Goal: Information Seeking & Learning: Learn about a topic

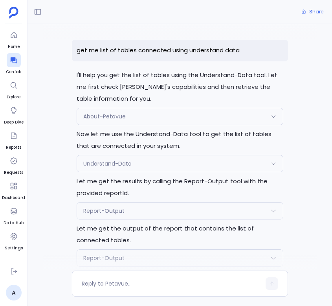
scroll to position [53, 0]
click at [14, 62] on icon at bounding box center [13, 60] width 6 height 6
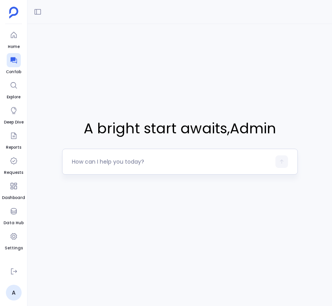
click at [196, 164] on textarea at bounding box center [171, 162] width 199 height 8
click at [39, 13] on icon at bounding box center [38, 12] width 8 height 8
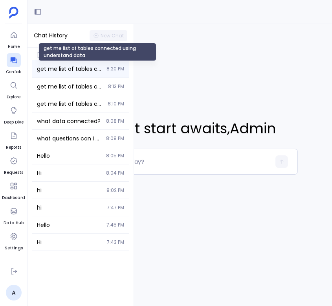
click at [51, 72] on span "get me list of tables connected using understand data" at bounding box center [69, 69] width 65 height 8
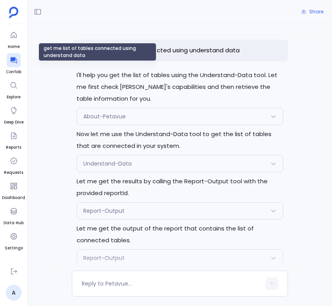
scroll to position [682, 0]
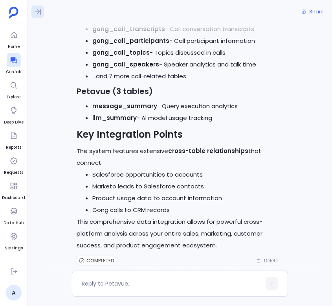
click at [37, 9] on icon at bounding box center [38, 12] width 6 height 6
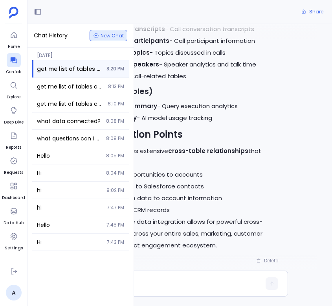
click at [100, 34] on span "New Chat" at bounding box center [108, 36] width 31 height 6
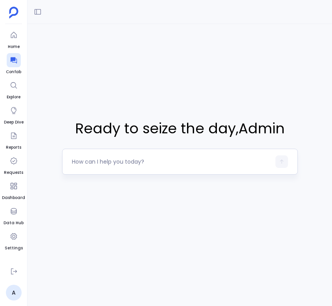
click at [150, 161] on textarea at bounding box center [171, 162] width 199 height 8
click at [161, 161] on textarea at bounding box center [171, 162] width 199 height 8
type textarea "get me deals closed"
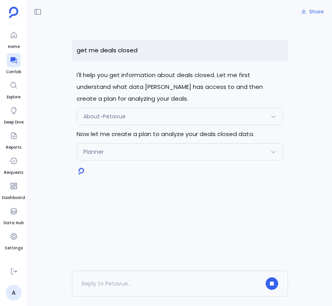
click at [200, 158] on div "Planner" at bounding box center [180, 151] width 206 height 17
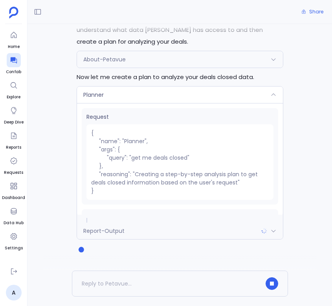
click at [233, 97] on div "Planner" at bounding box center [180, 94] width 206 height 17
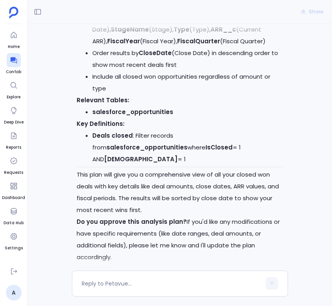
scroll to position [365, 0]
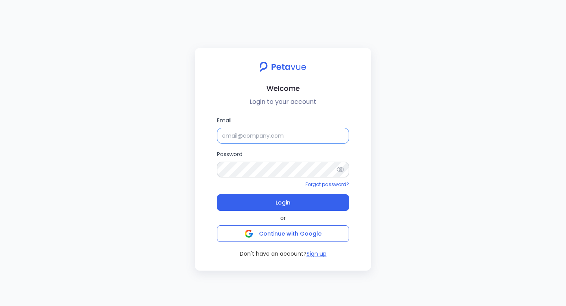
type input "[EMAIL_ADDRESS][DOMAIN_NAME]"
click at [270, 133] on input "[EMAIL_ADDRESS][DOMAIN_NAME]" at bounding box center [283, 136] width 132 height 16
type input "[EMAIL_ADDRESS][DOMAIN_NAME]"
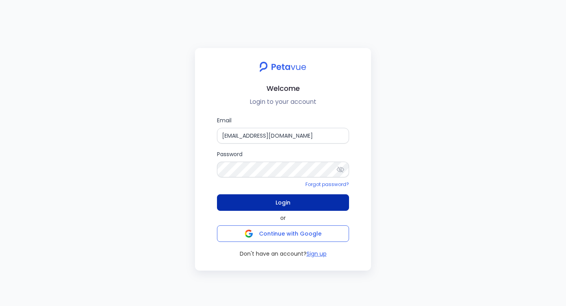
click at [283, 207] on span "Login" at bounding box center [282, 202] width 15 height 11
